Goal: Task Accomplishment & Management: Use online tool/utility

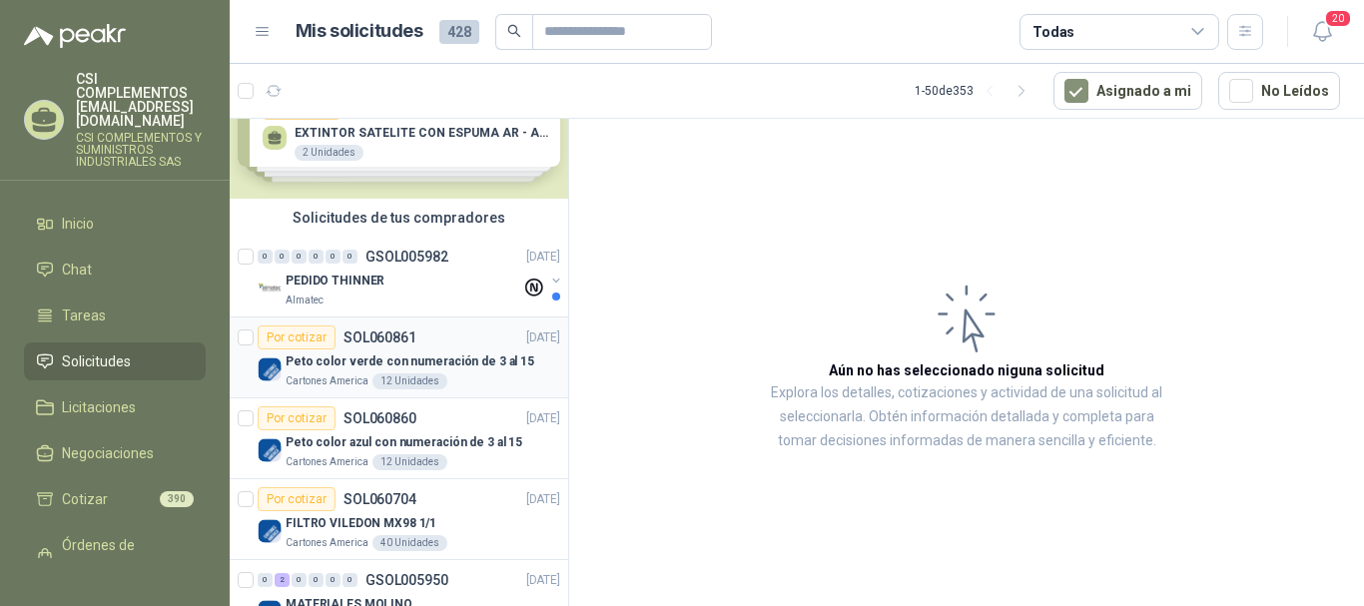
scroll to position [300, 0]
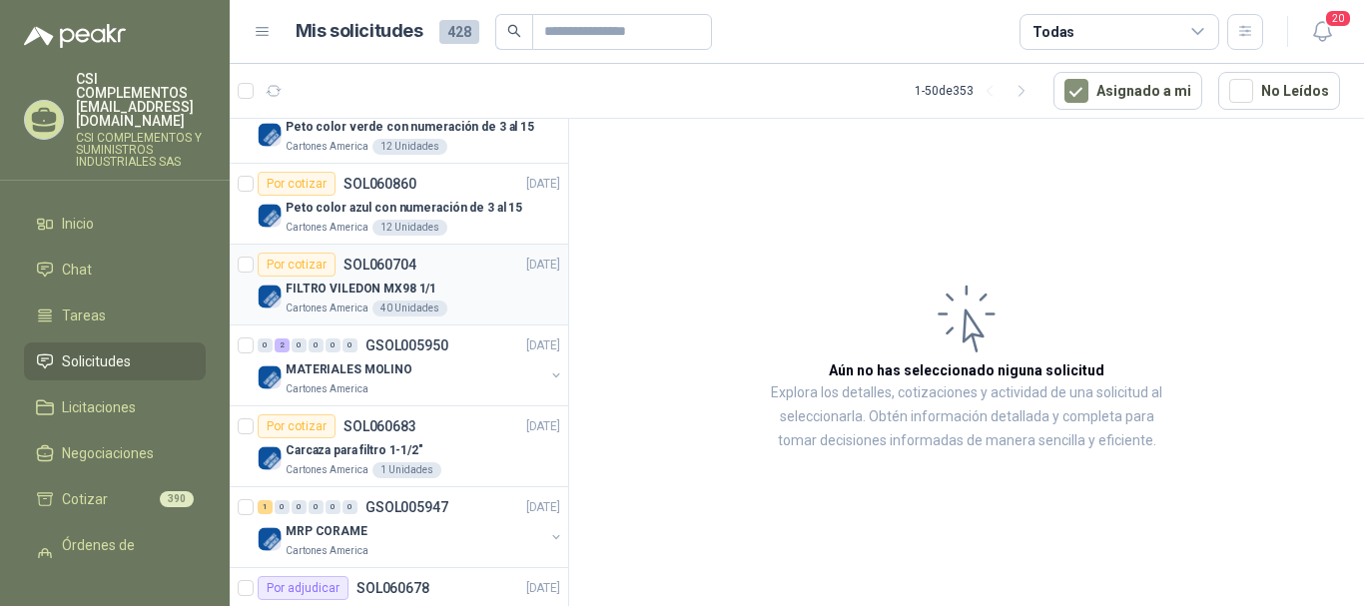
click at [429, 288] on p "FILTRO VILEDON MX98 1/1" at bounding box center [361, 289] width 151 height 19
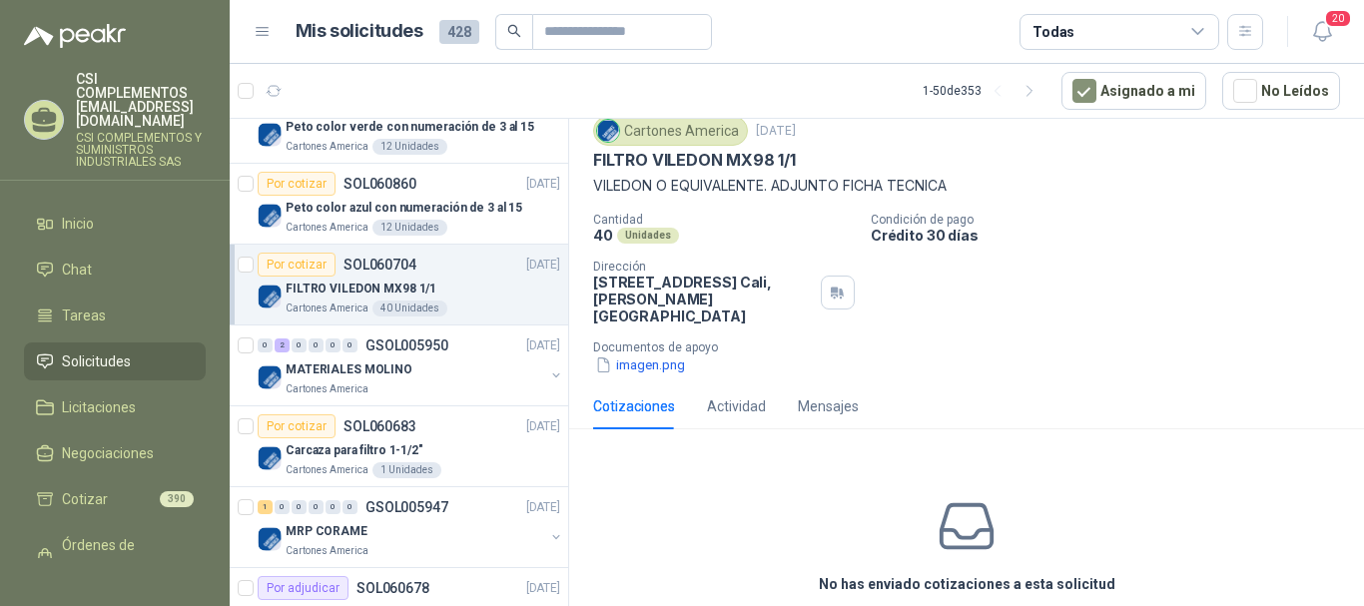
scroll to position [138, 0]
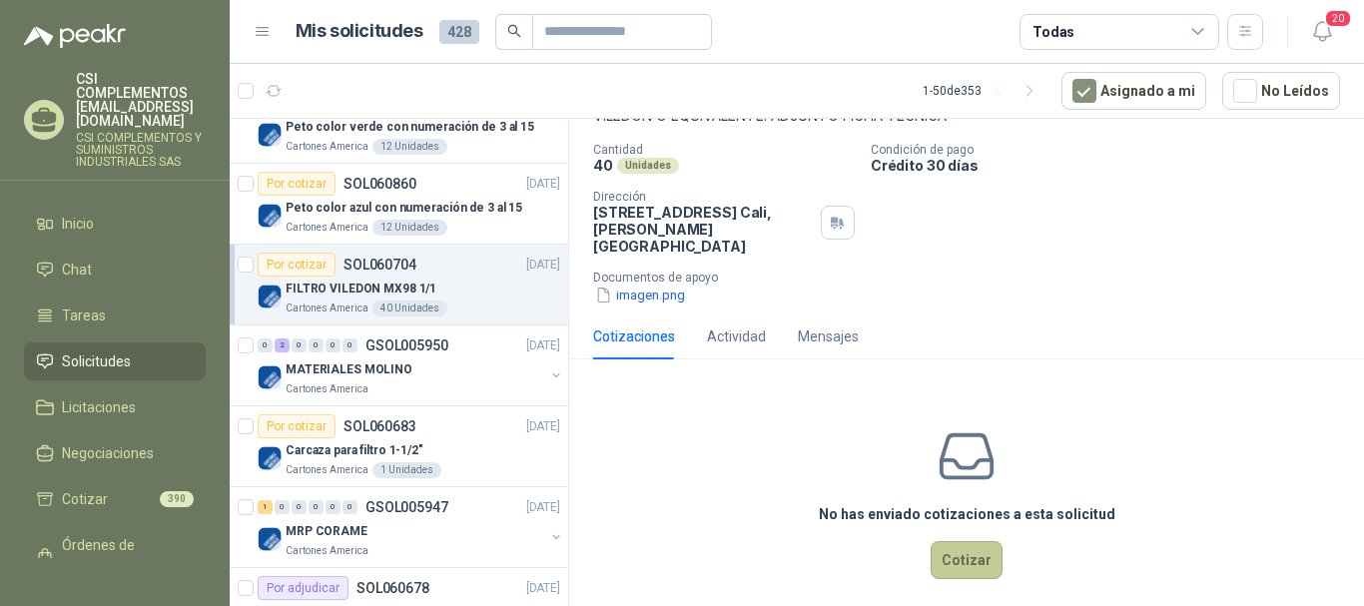
click at [960, 549] on button "Cotizar" at bounding box center [967, 560] width 72 height 38
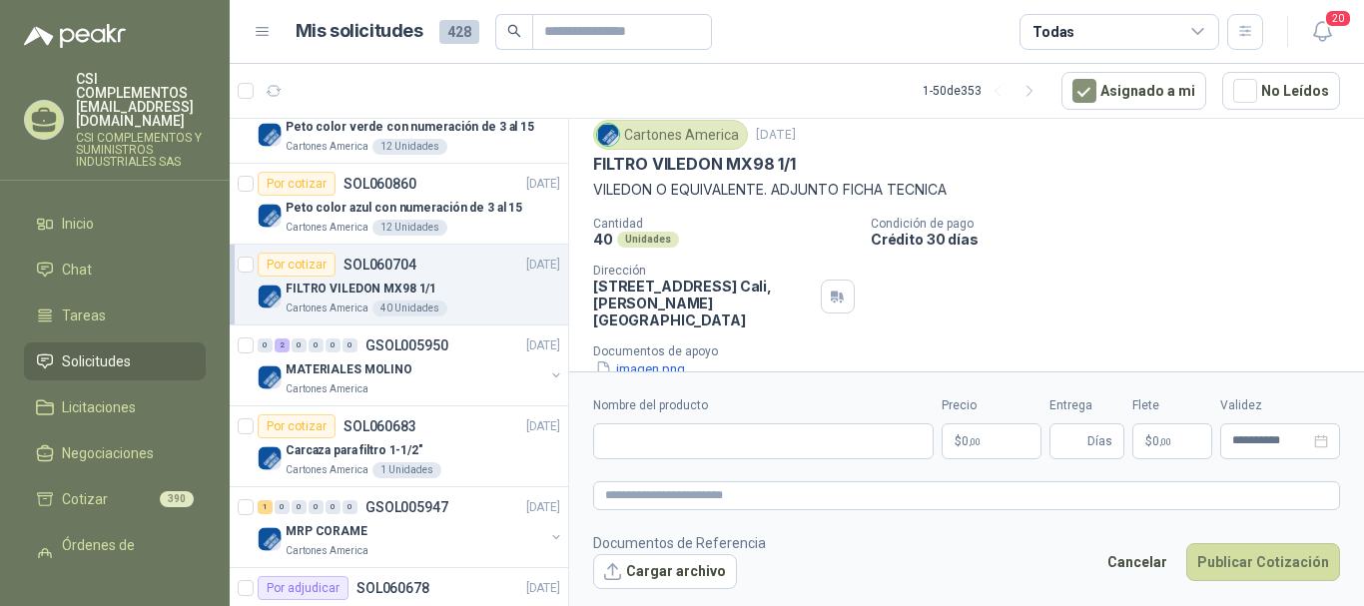
scroll to position [0, 0]
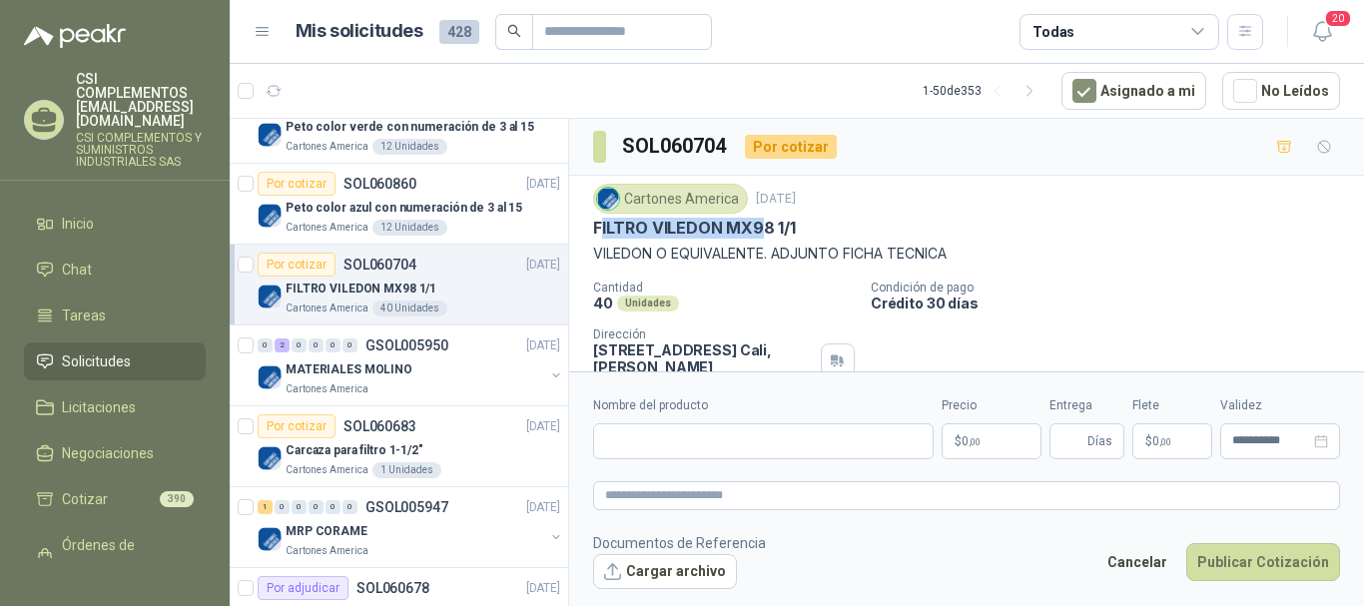
drag, startPoint x: 598, startPoint y: 222, endPoint x: 762, endPoint y: 234, distance: 164.2
click at [762, 234] on p "FILTRO VILEDON MX98 1/1" at bounding box center [694, 228] width 203 height 21
click at [763, 234] on p "FILTRO VILEDON MX98 1/1" at bounding box center [694, 228] width 203 height 21
drag, startPoint x: 591, startPoint y: 225, endPoint x: 812, endPoint y: 227, distance: 220.7
click at [812, 227] on div "Cartones America 14 oct, 2025 FILTRO VILEDON MX98 1/1 VILEDON O EQUIVALENTE. AD…" at bounding box center [966, 314] width 795 height 276
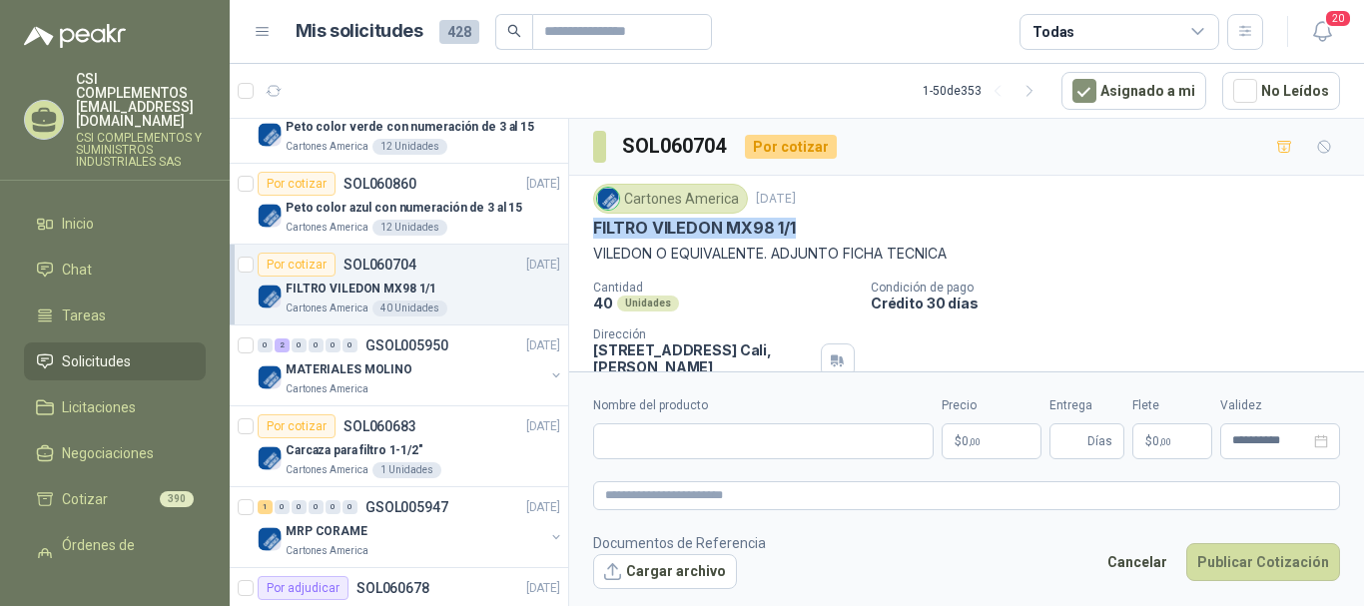
copy p "FILTRO VILEDON MX98 1/1"
click at [640, 435] on input "Nombre del producto" at bounding box center [763, 441] width 341 height 36
paste input "**********"
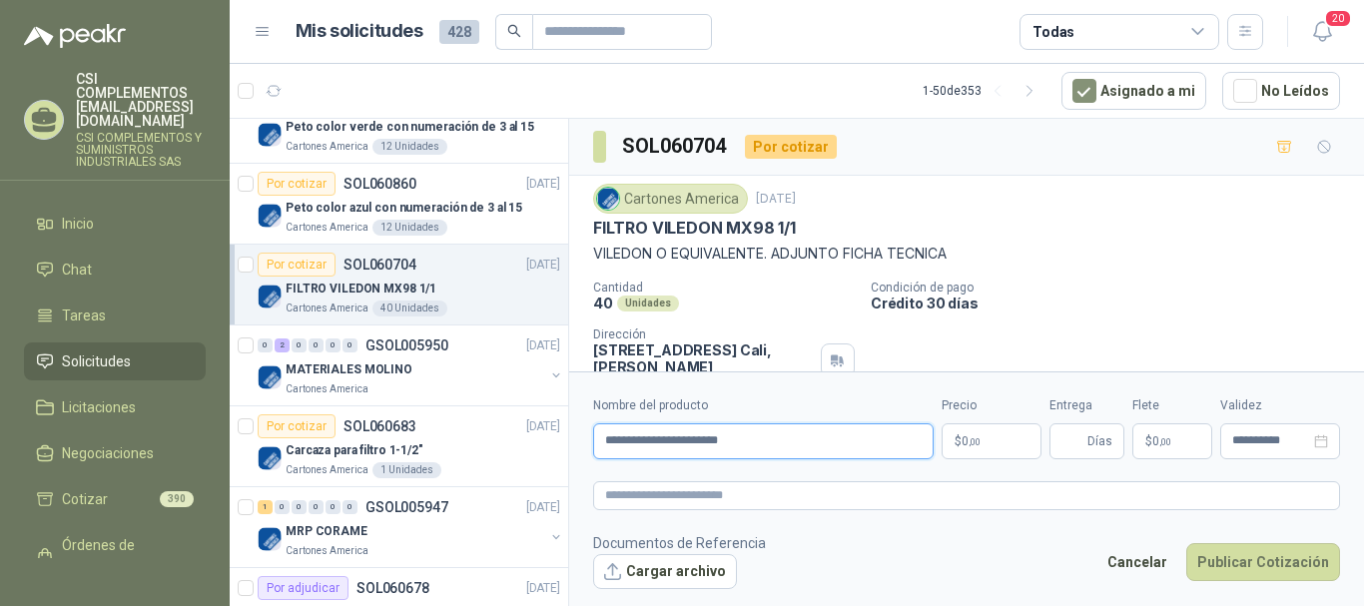
type input "**********"
click at [967, 436] on span "0 ,00" at bounding box center [971, 441] width 19 height 12
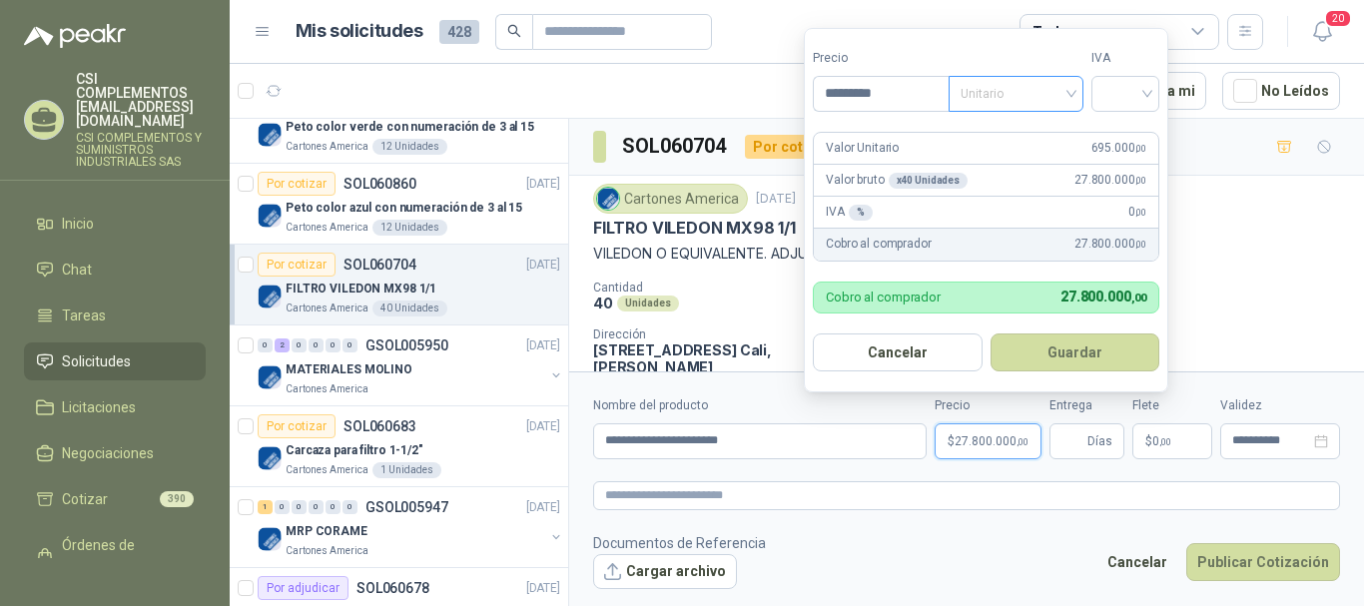
click at [1072, 95] on span "Unitario" at bounding box center [1016, 94] width 111 height 30
type input "*********"
click at [1035, 133] on div "Unitario" at bounding box center [1020, 135] width 103 height 22
click at [1148, 88] on input "search" at bounding box center [1126, 92] width 44 height 30
click at [1123, 135] on div "19%" at bounding box center [1130, 135] width 37 height 22
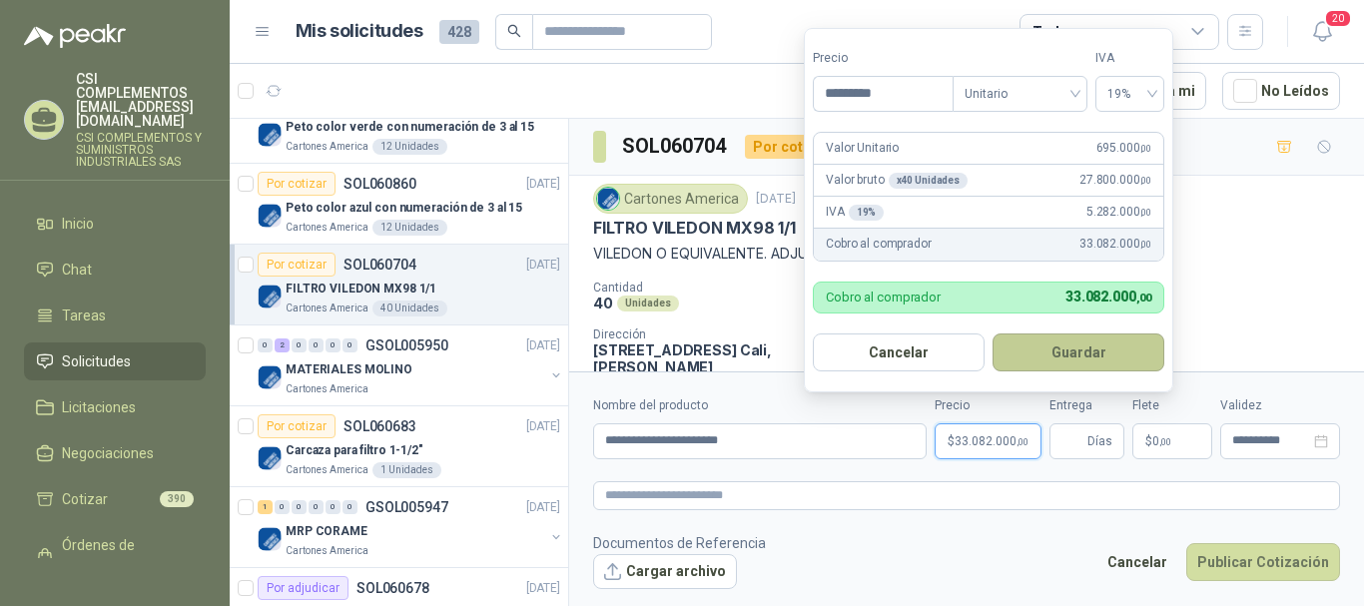
click at [1069, 351] on button "Guardar" at bounding box center [1079, 353] width 172 height 38
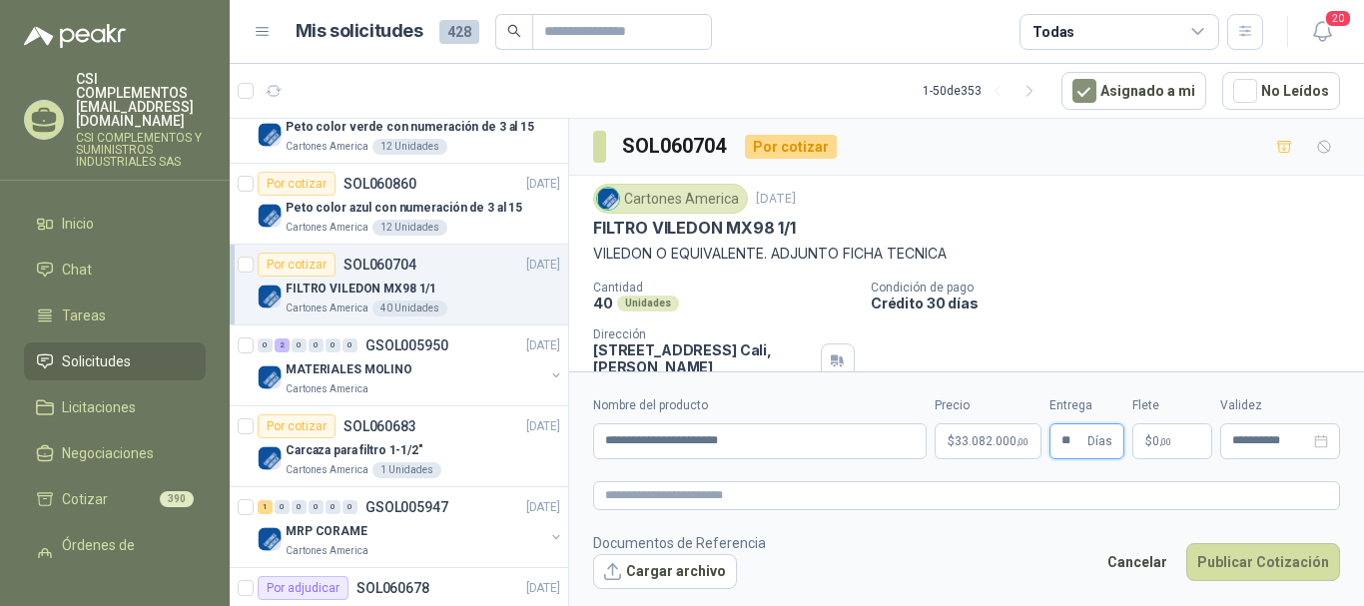
type input "**"
click at [1155, 437] on span "0 ,00" at bounding box center [1162, 441] width 19 height 12
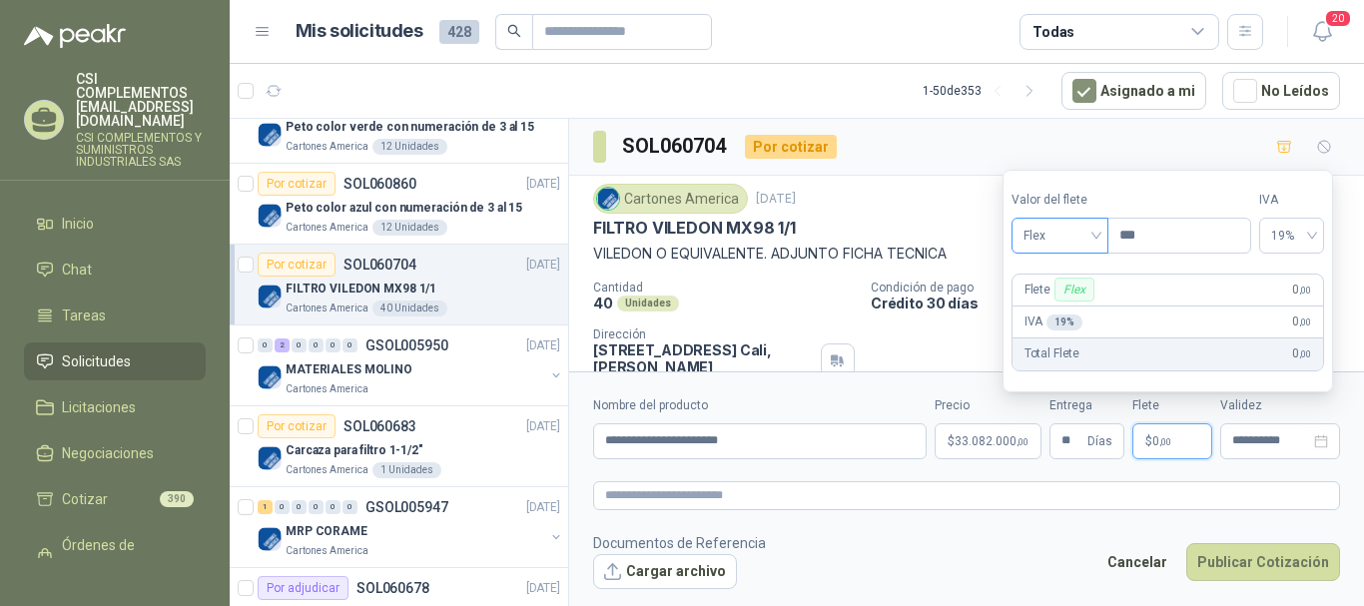
click at [1095, 237] on span "Flex" at bounding box center [1060, 236] width 73 height 30
click at [1075, 309] on div "Incluido" at bounding box center [1062, 310] width 69 height 22
click at [1246, 431] on div "**********" at bounding box center [1280, 441] width 120 height 36
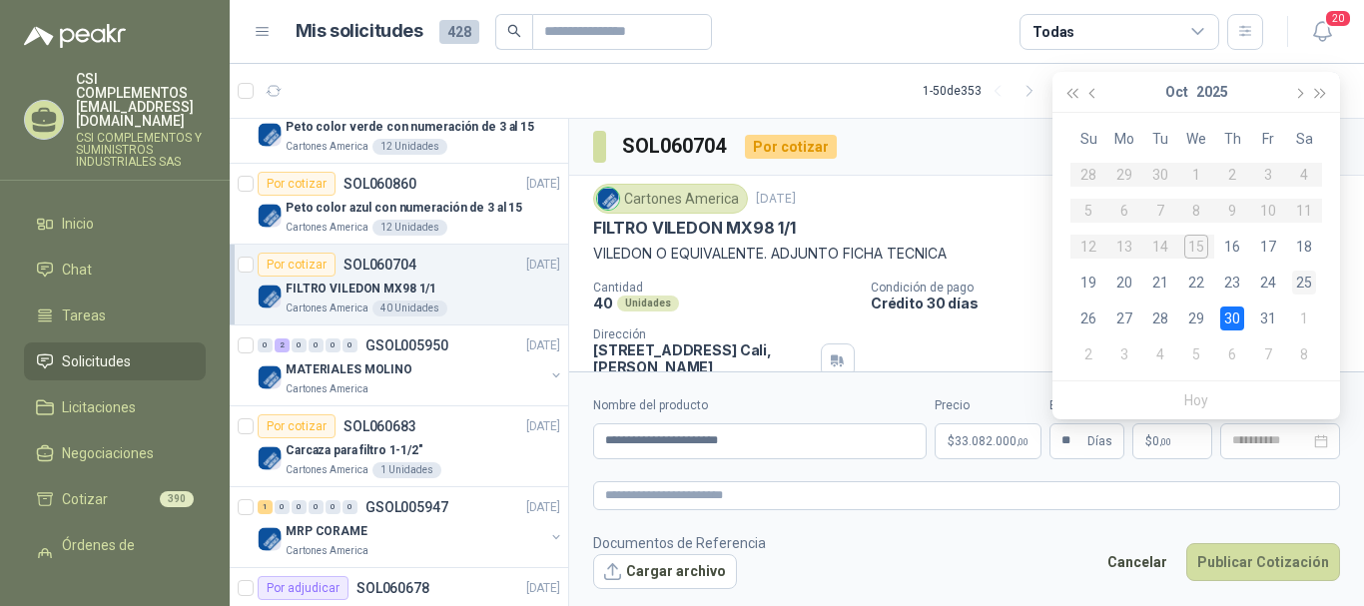
click at [1307, 276] on div "25" at bounding box center [1304, 283] width 24 height 24
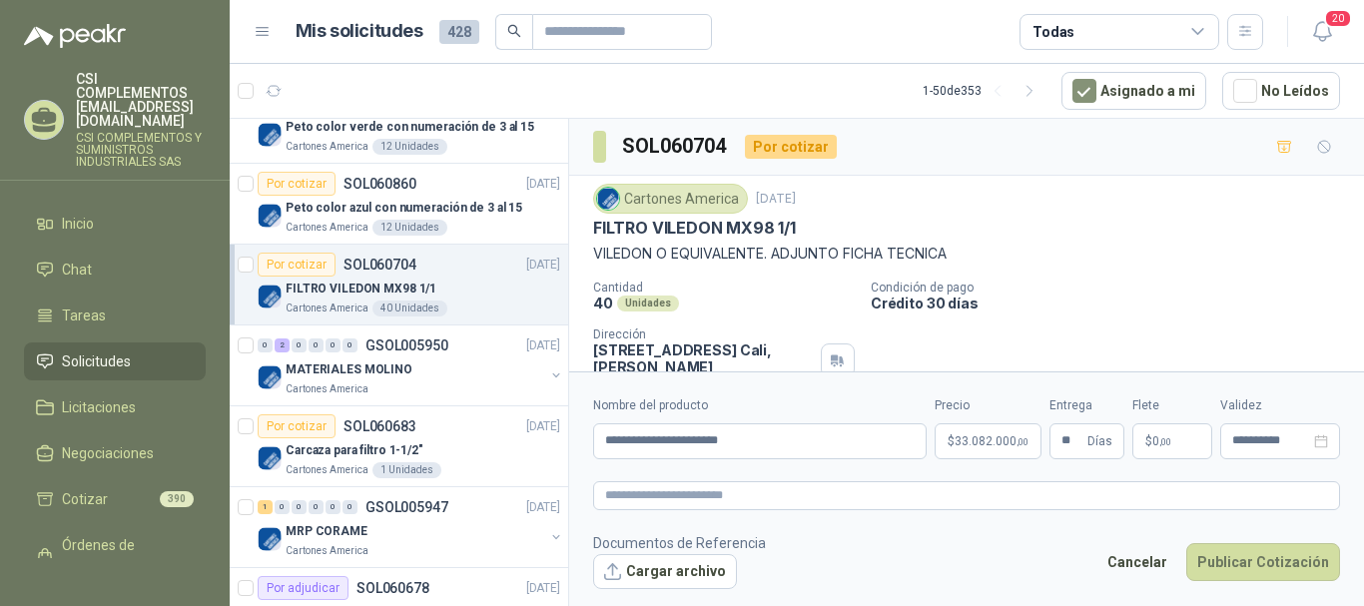
type input "**********"
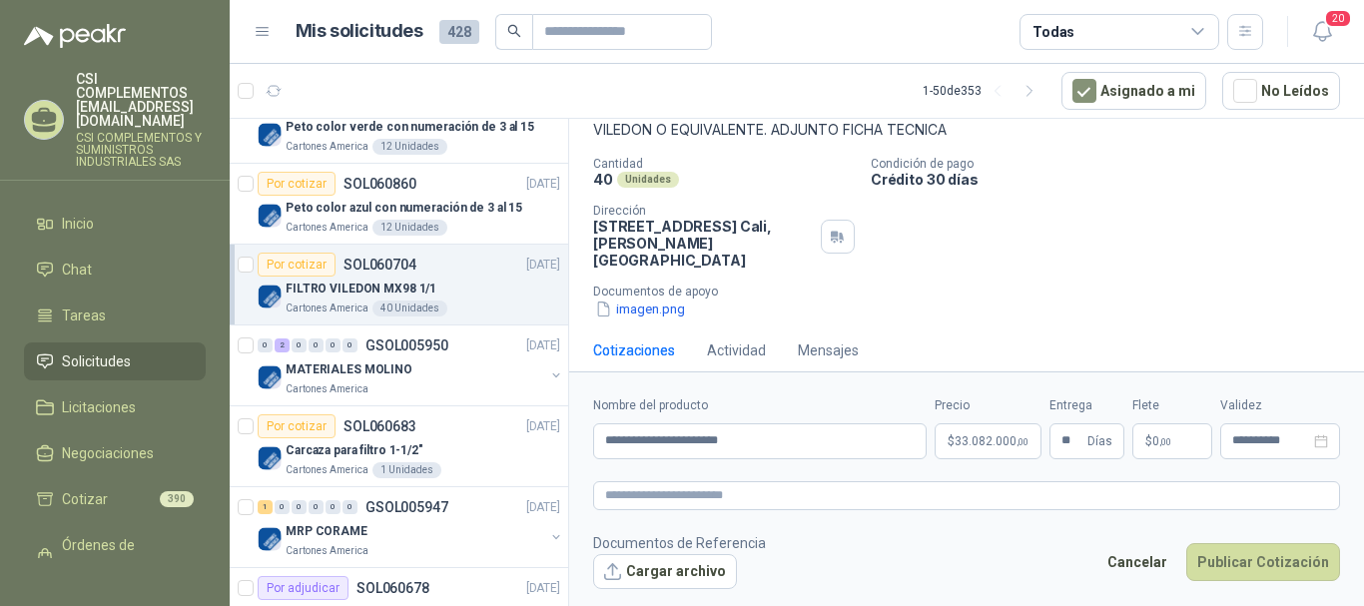
scroll to position [125, 0]
click at [1260, 566] on button "Publicar Cotización" at bounding box center [1264, 562] width 154 height 38
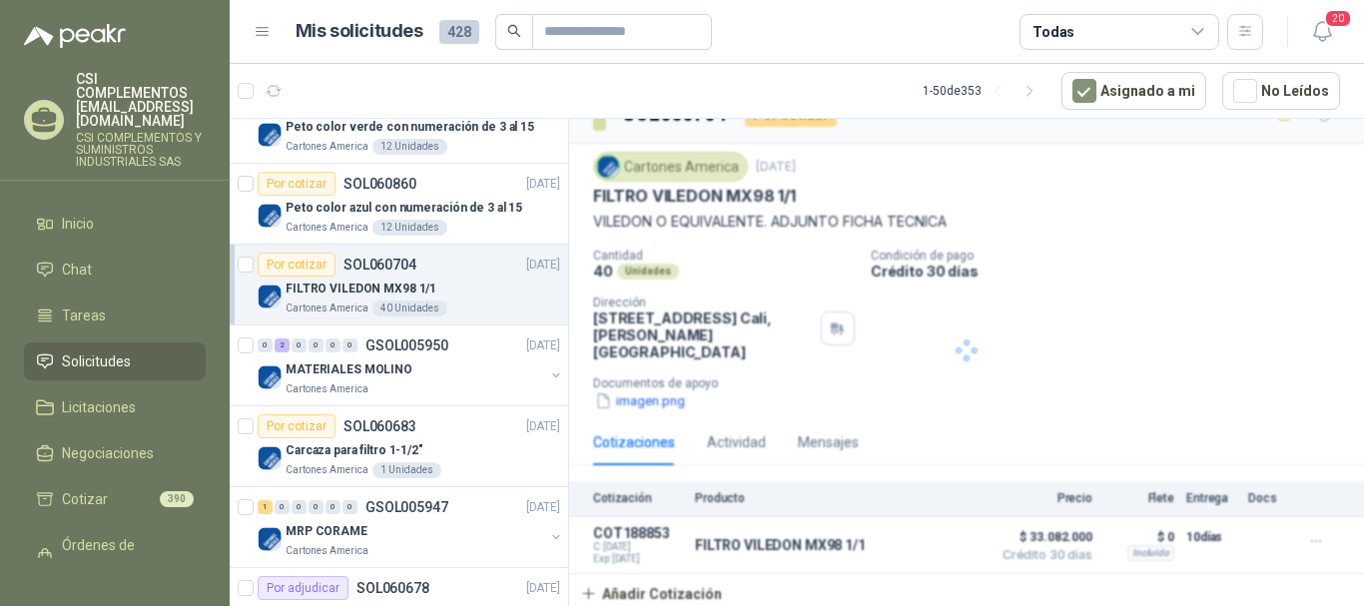
scroll to position [16, 0]
